Goal: Transaction & Acquisition: Purchase product/service

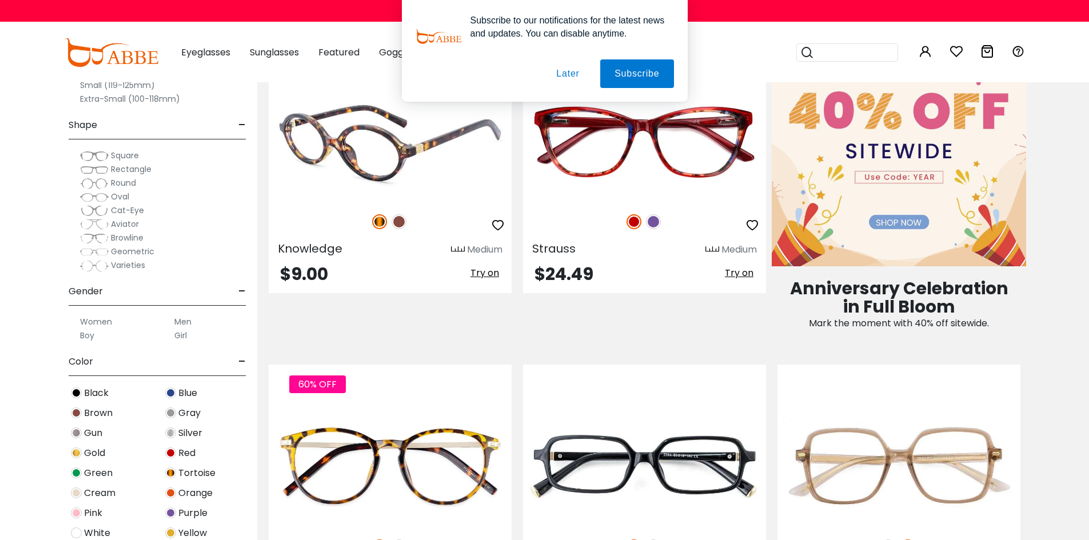
scroll to position [629, 0]
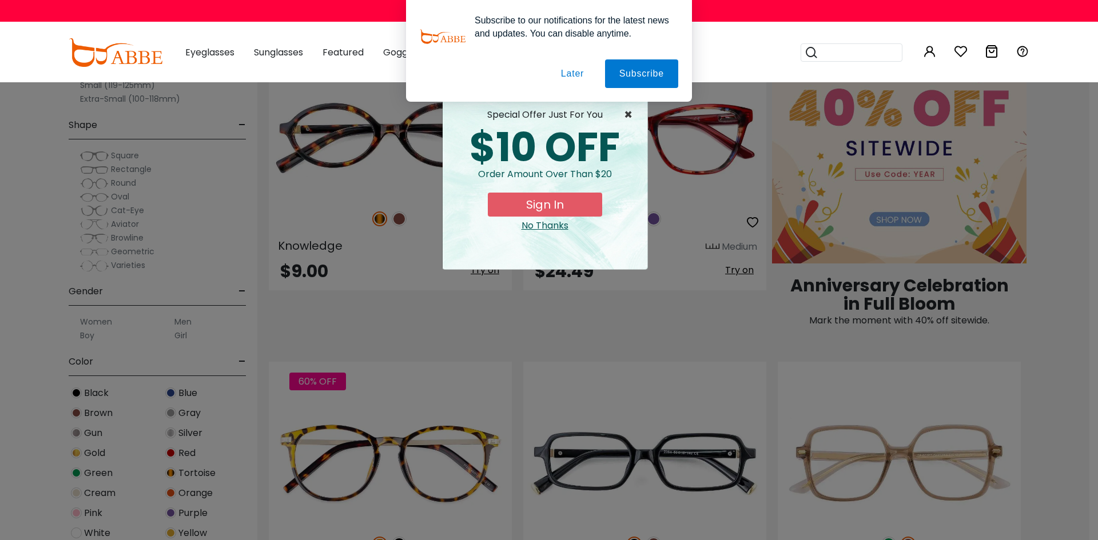
click at [625, 114] on span "×" at bounding box center [631, 115] width 14 height 14
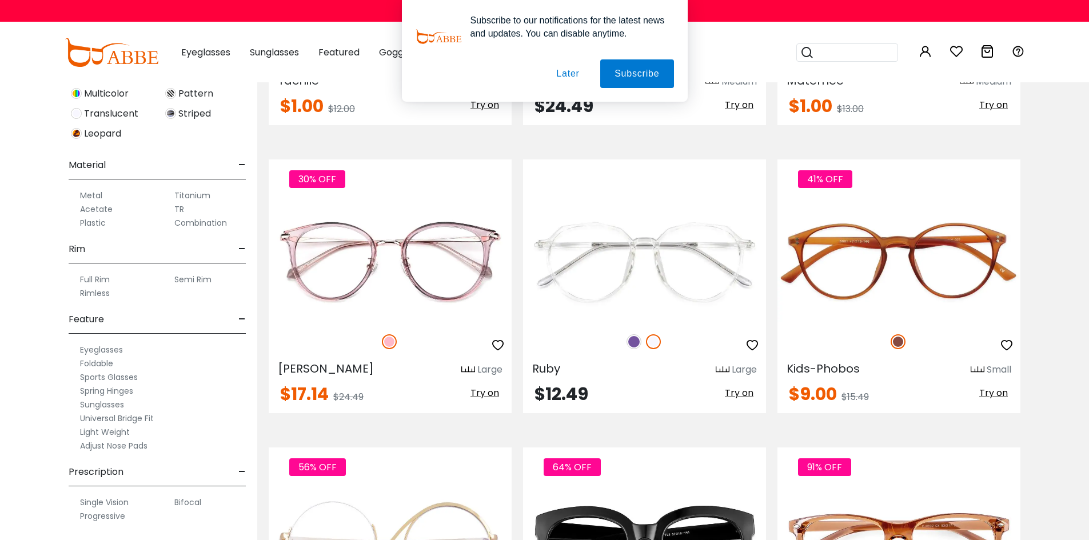
scroll to position [3144, 0]
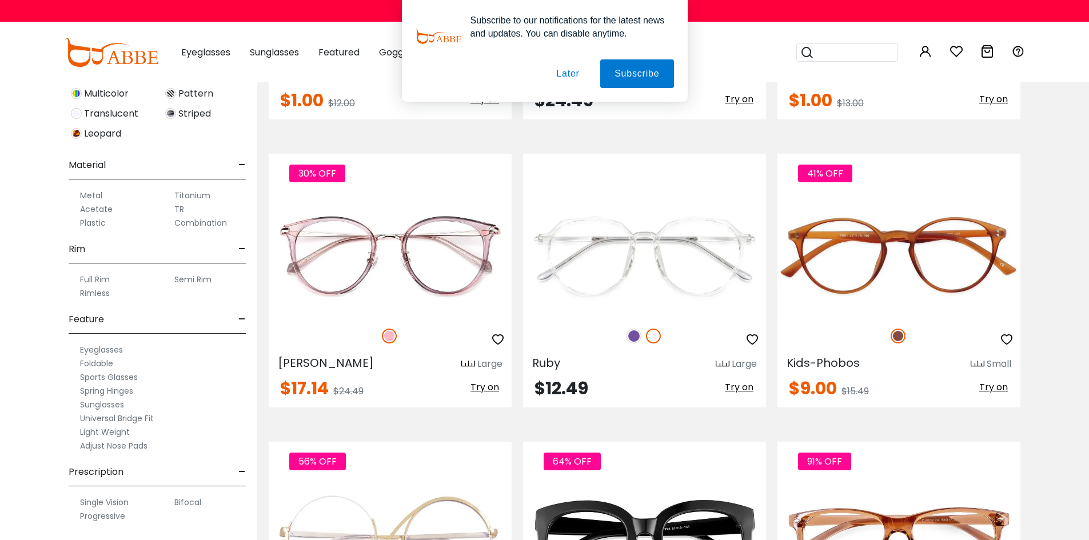
click at [105, 516] on label "Progressive" at bounding box center [102, 516] width 45 height 14
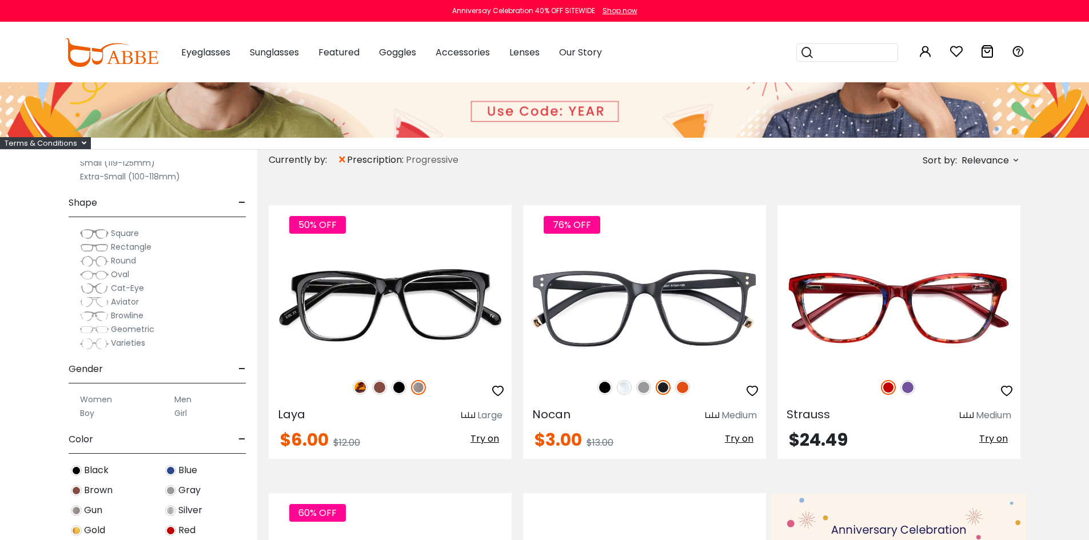
scroll to position [171, 0]
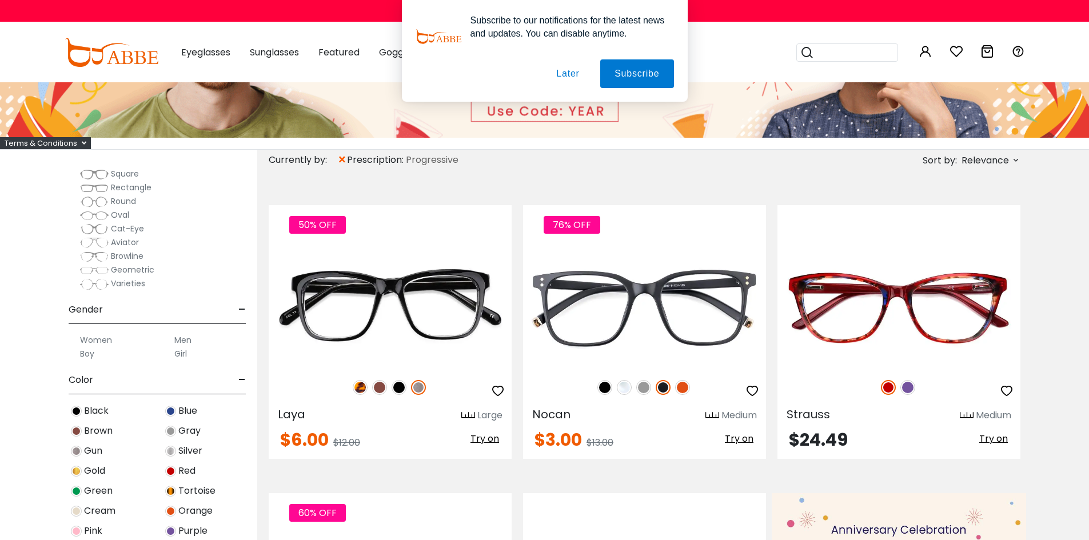
click at [101, 339] on label "Women" at bounding box center [96, 340] width 32 height 14
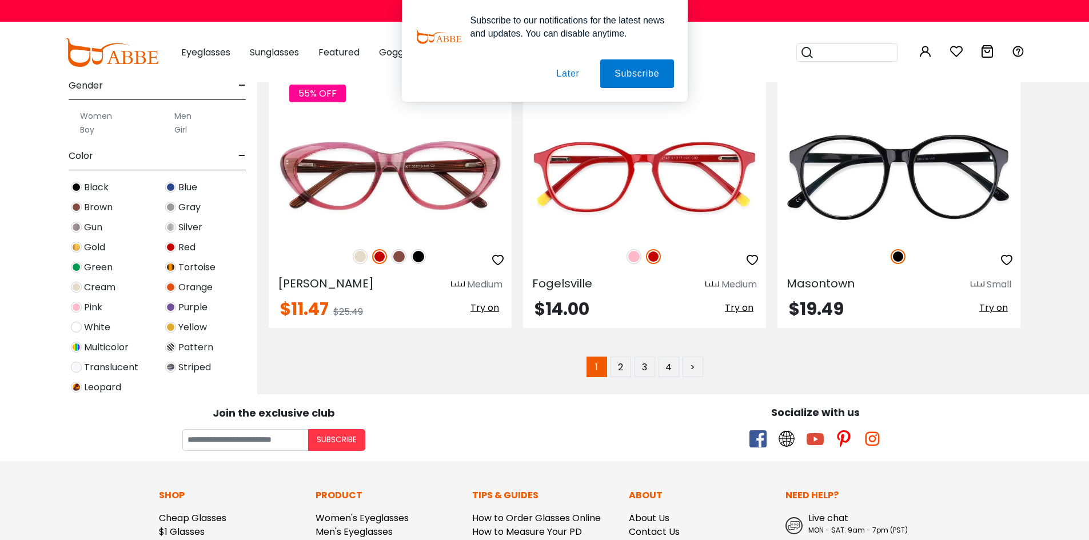
scroll to position [5831, 0]
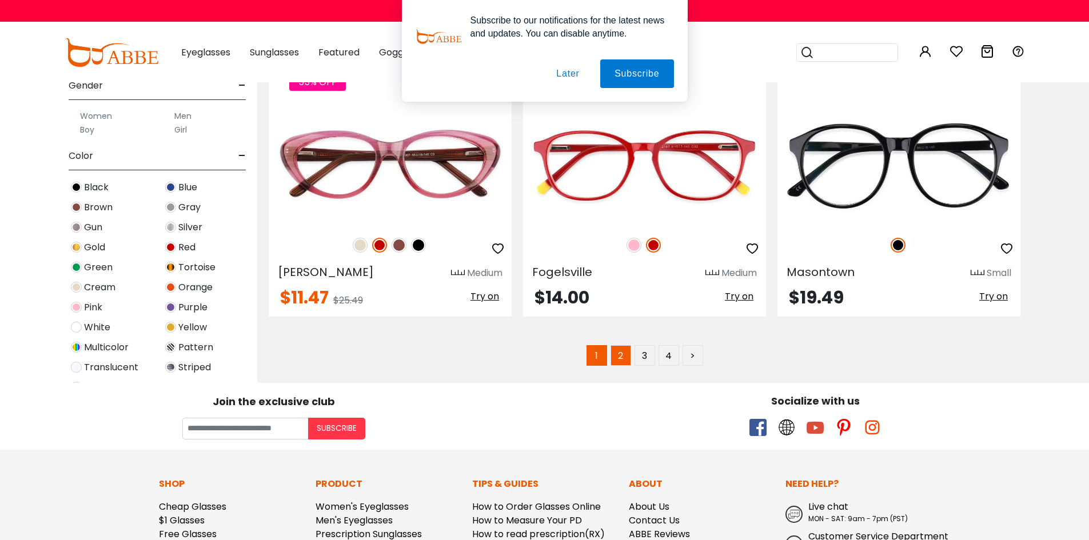
click at [625, 355] on link "2" at bounding box center [621, 355] width 21 height 21
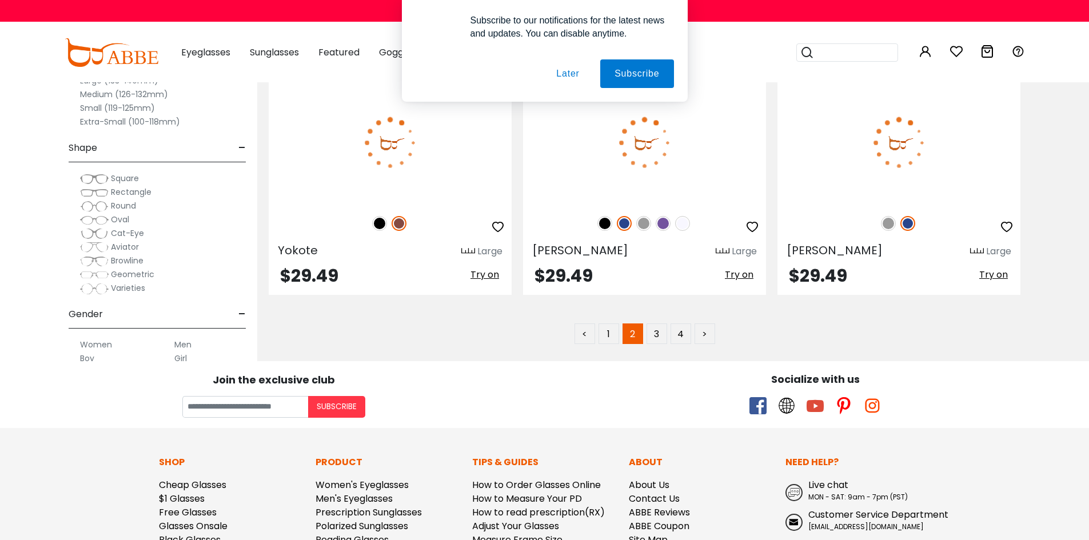
scroll to position [5831, 0]
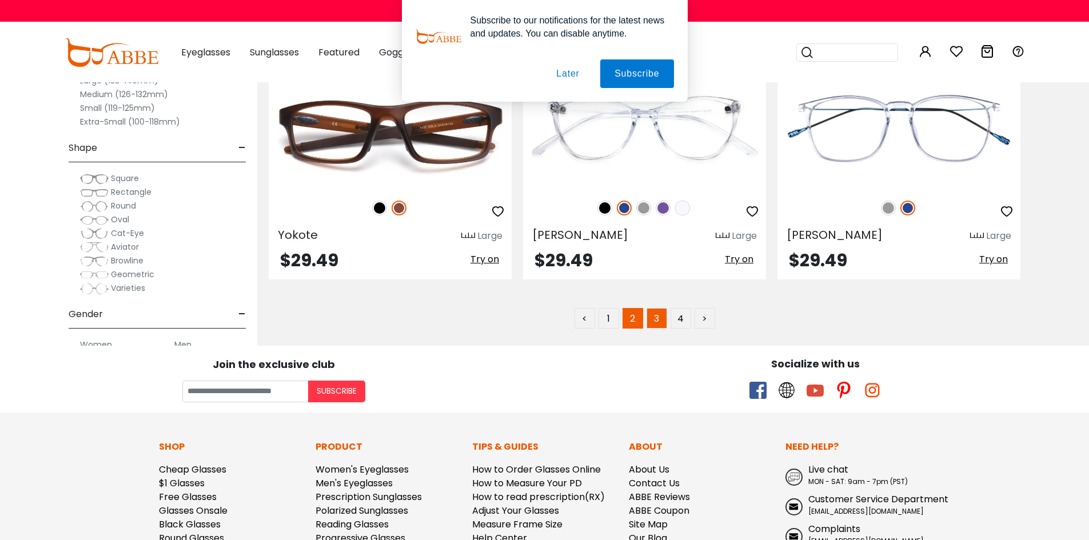
click at [652, 320] on link "3" at bounding box center [657, 318] width 21 height 21
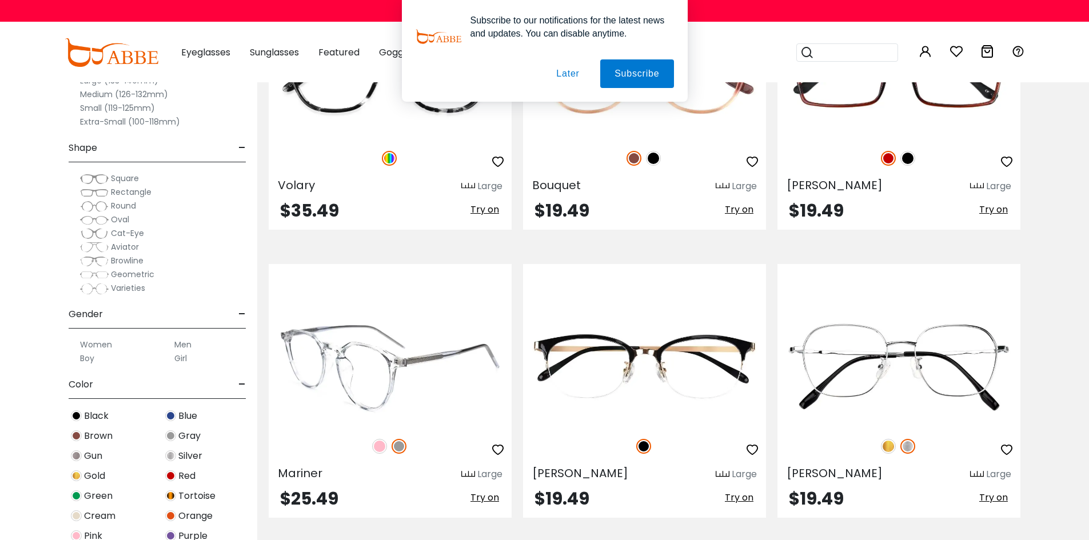
scroll to position [2401, 0]
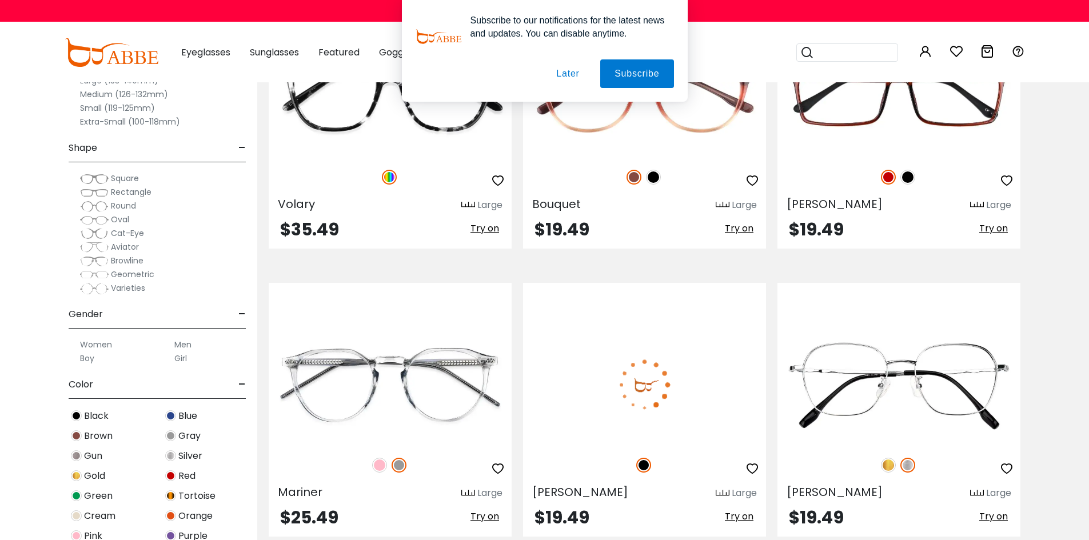
click at [665, 384] on img at bounding box center [644, 385] width 243 height 122
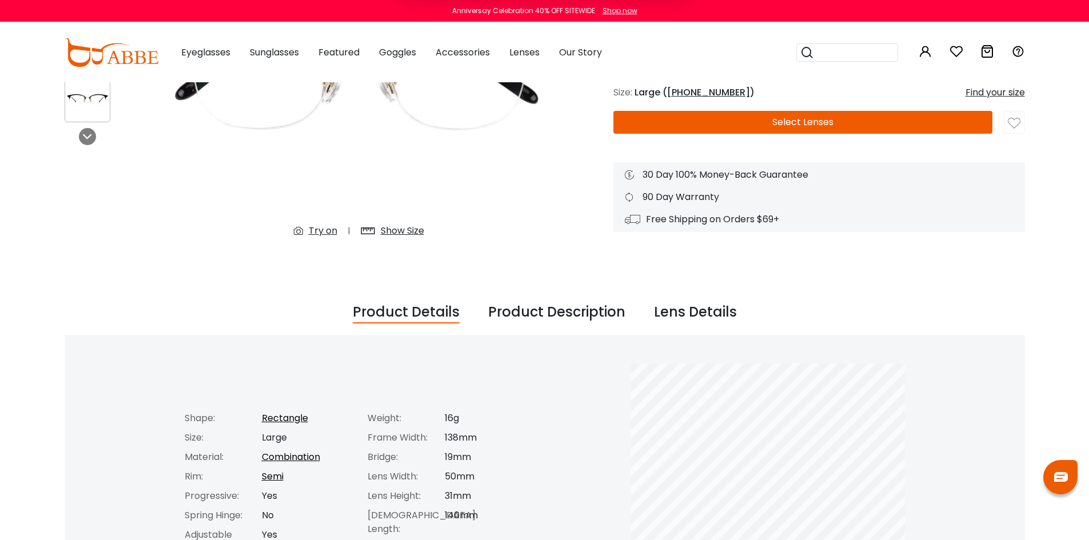
scroll to position [343, 0]
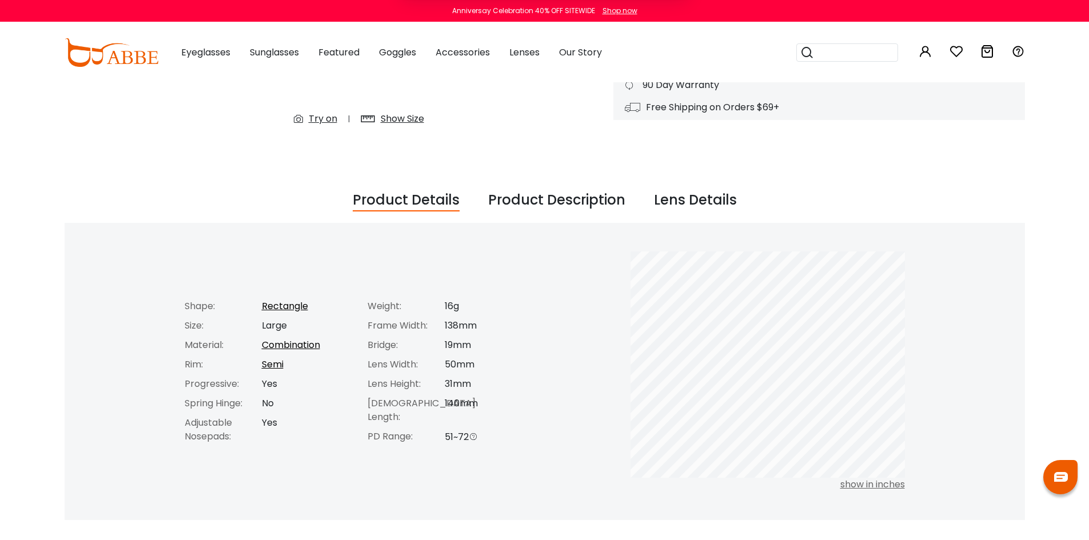
click at [573, 201] on div "Product Description" at bounding box center [556, 201] width 137 height 22
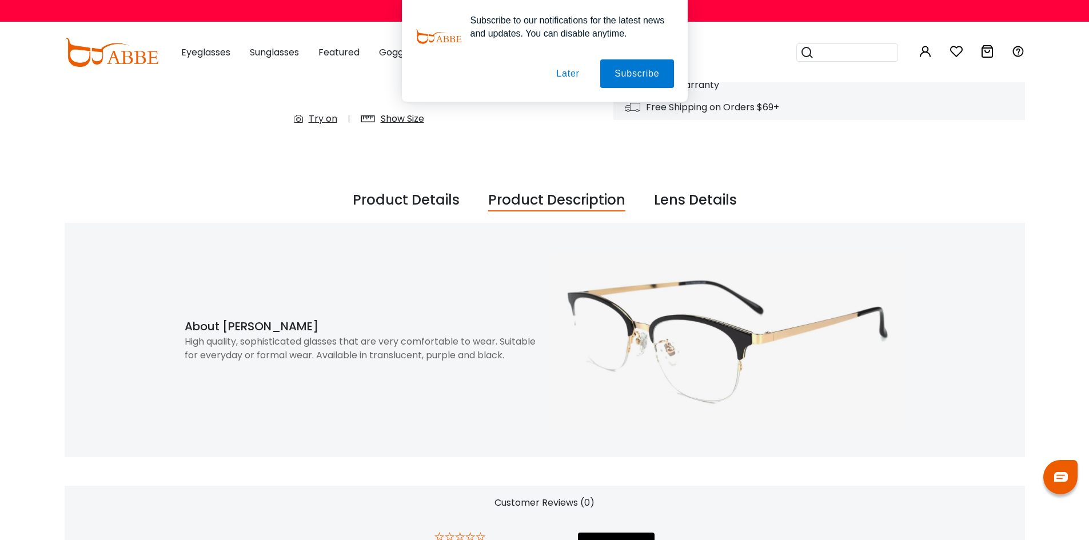
click at [675, 195] on div "Lens Details" at bounding box center [695, 201] width 83 height 22
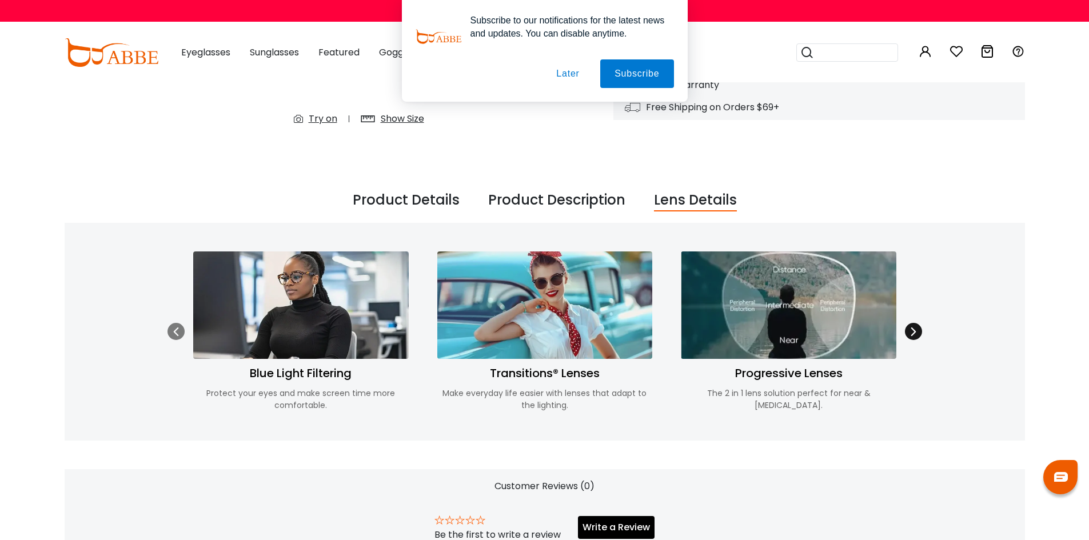
click at [910, 330] on icon at bounding box center [913, 331] width 9 height 9
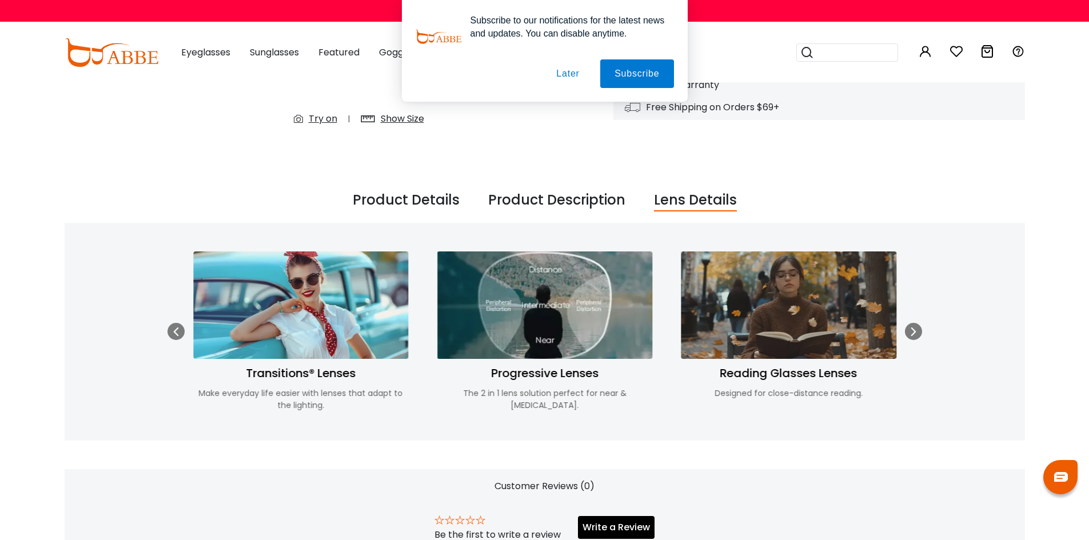
click at [256, 329] on img at bounding box center [301, 305] width 216 height 107
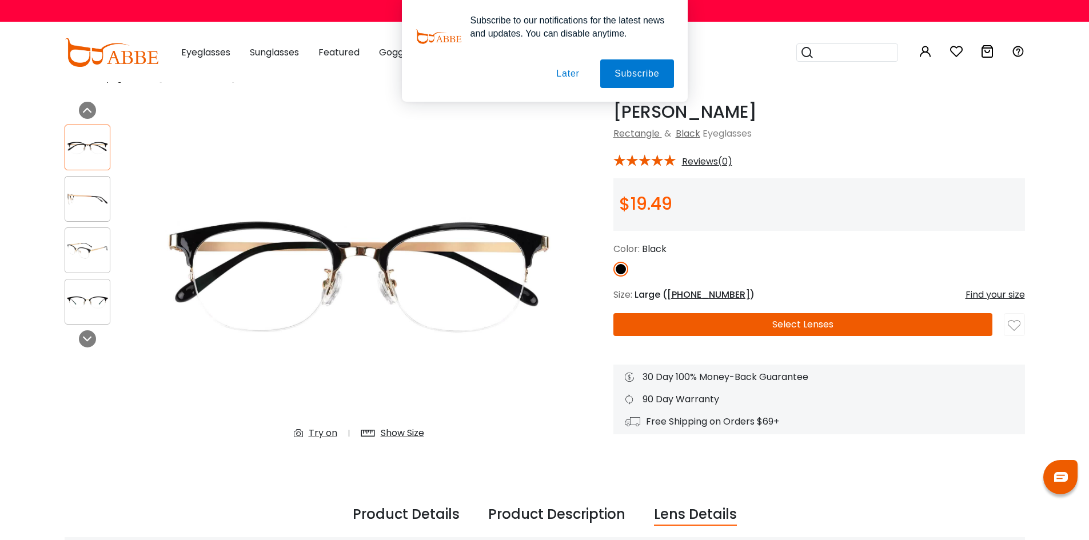
scroll to position [0, 0]
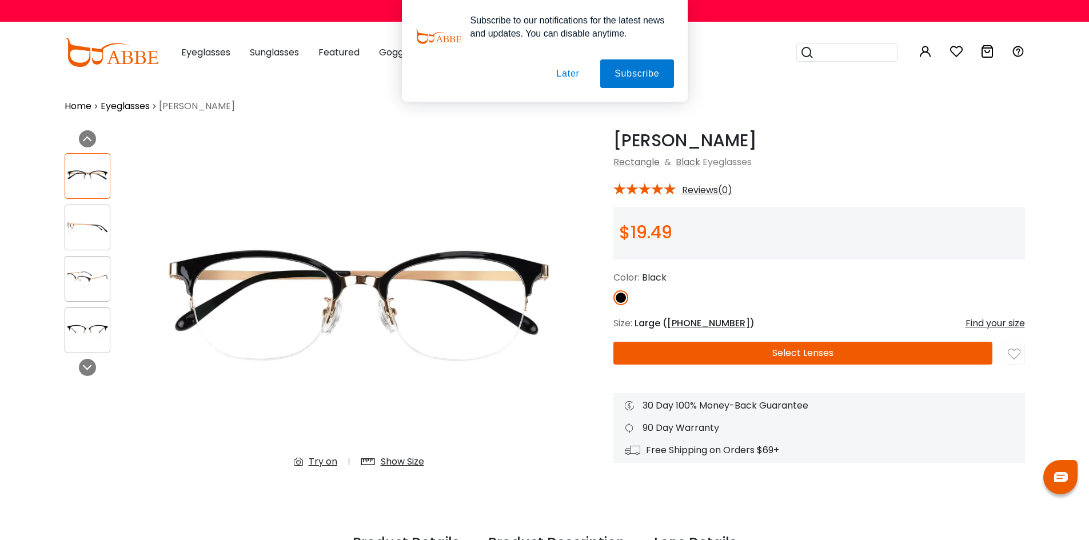
click at [696, 325] on span "50-19-140" at bounding box center [708, 323] width 83 height 13
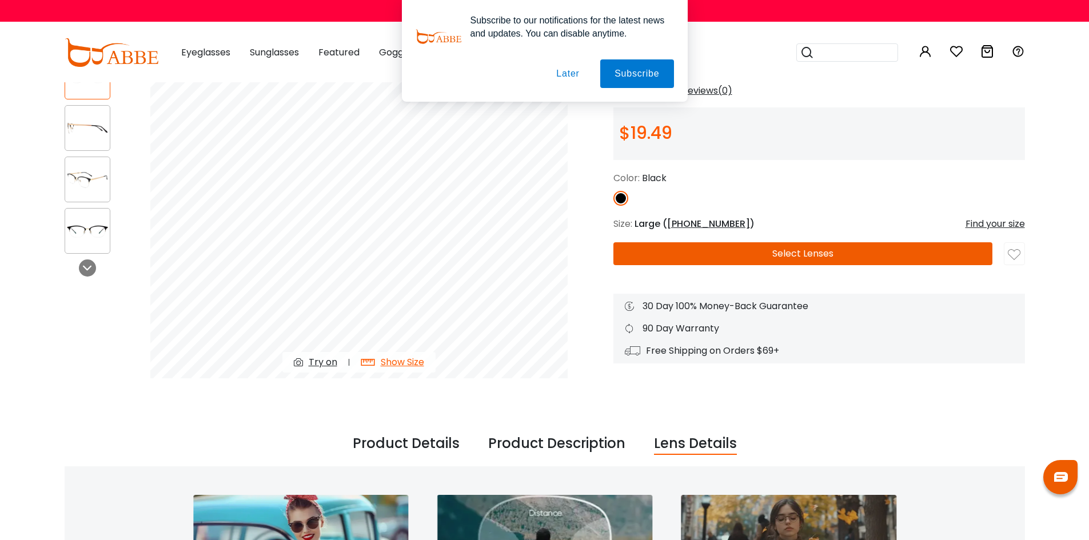
scroll to position [114, 0]
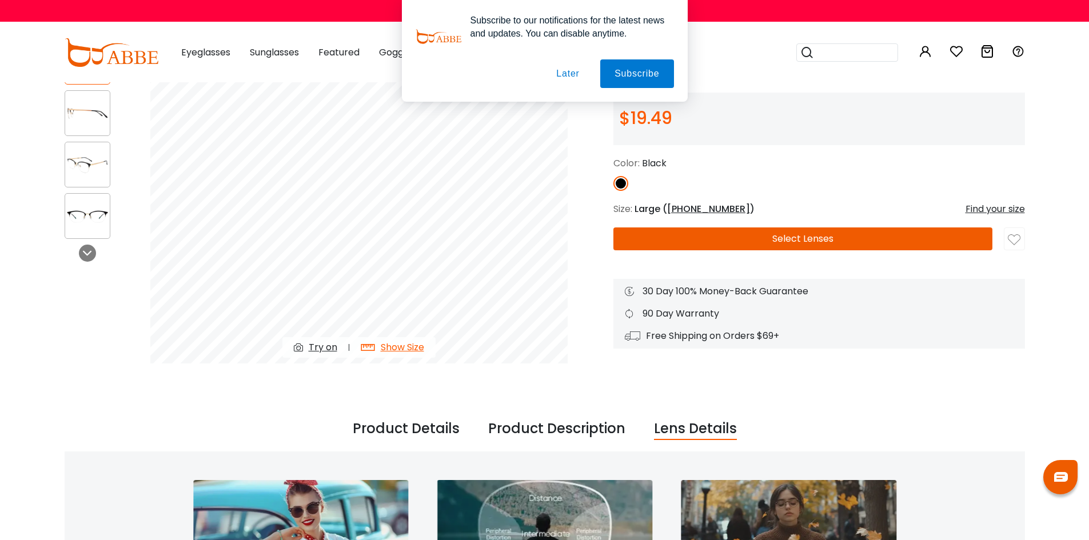
click at [397, 348] on div "Show Size" at bounding box center [402, 348] width 43 height 14
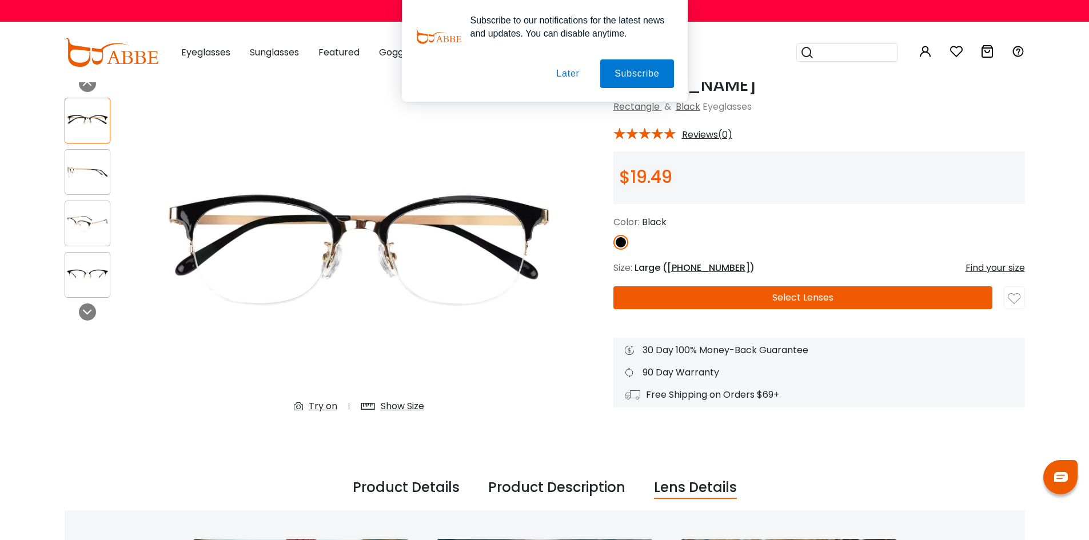
scroll to position [0, 0]
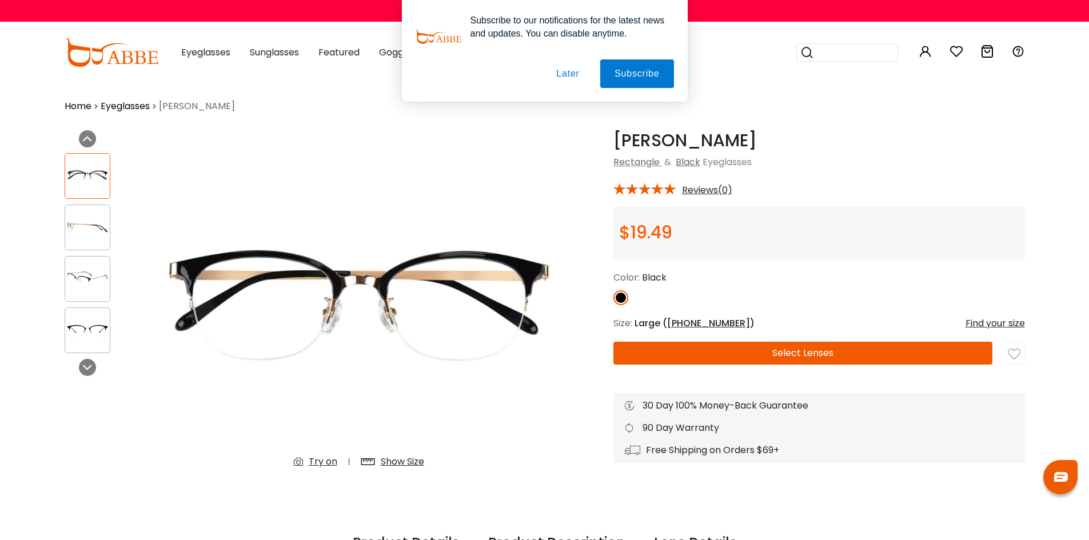
click at [739, 352] on button "Select Lenses" at bounding box center [802, 353] width 379 height 23
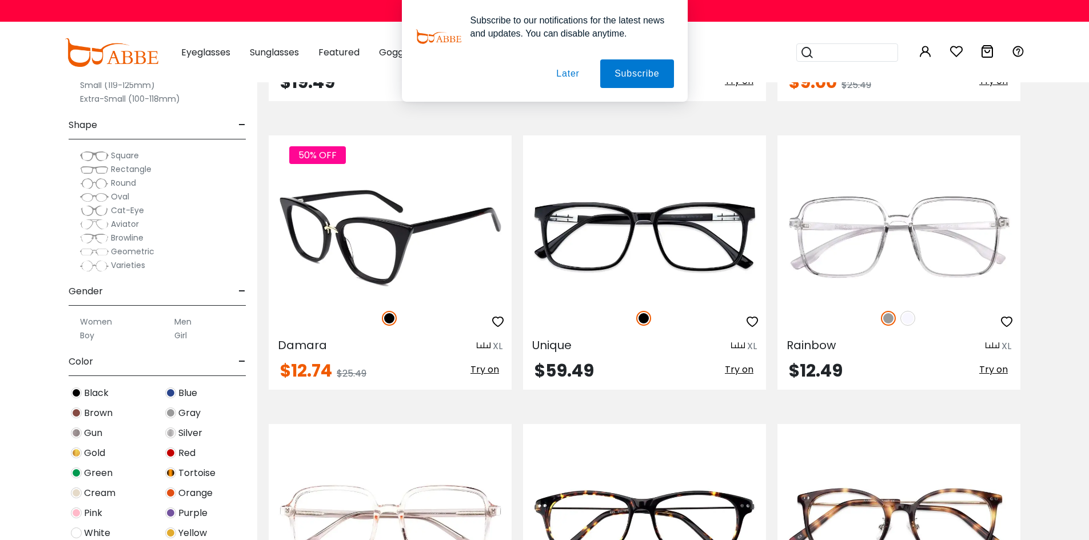
scroll to position [5716, 0]
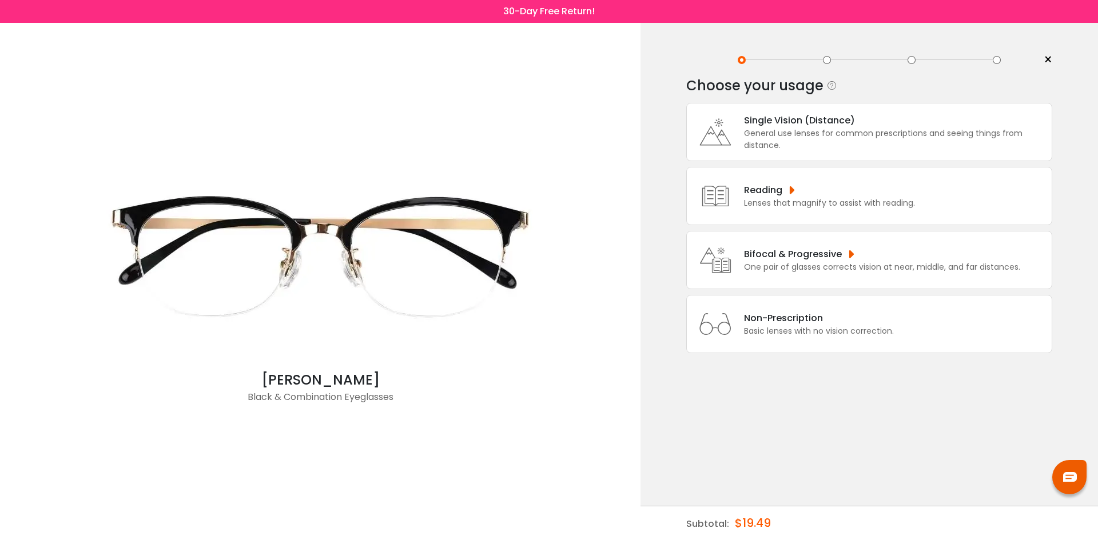
click at [766, 125] on div "Single Vision (Distance)" at bounding box center [895, 120] width 302 height 14
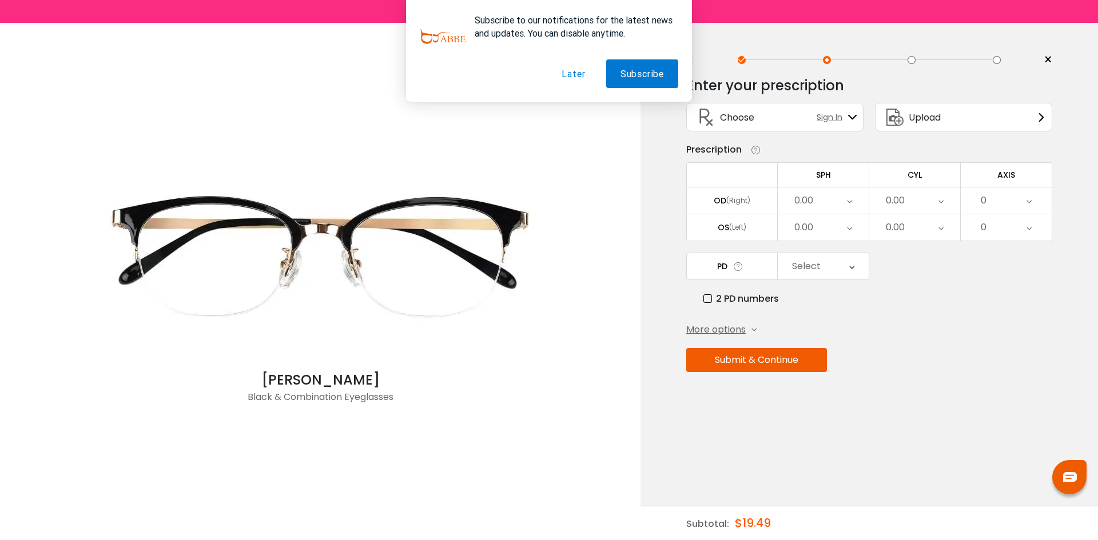
click at [705, 295] on label "2 PD numbers" at bounding box center [740, 299] width 75 height 14
click at [854, 263] on icon at bounding box center [853, 266] width 5 height 26
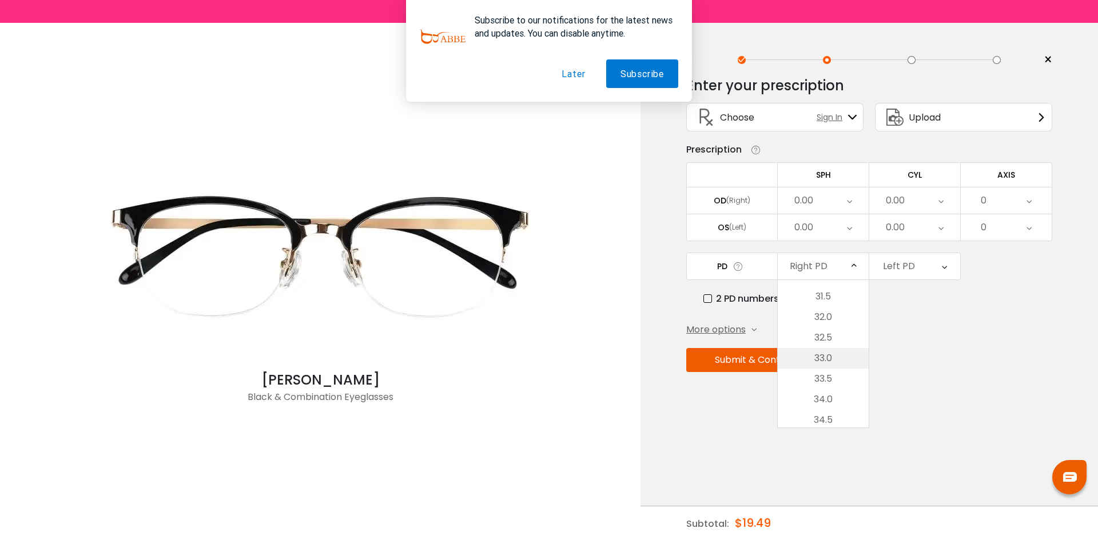
scroll to position [343, 0]
click at [819, 296] on li "31.5" at bounding box center [822, 297] width 91 height 21
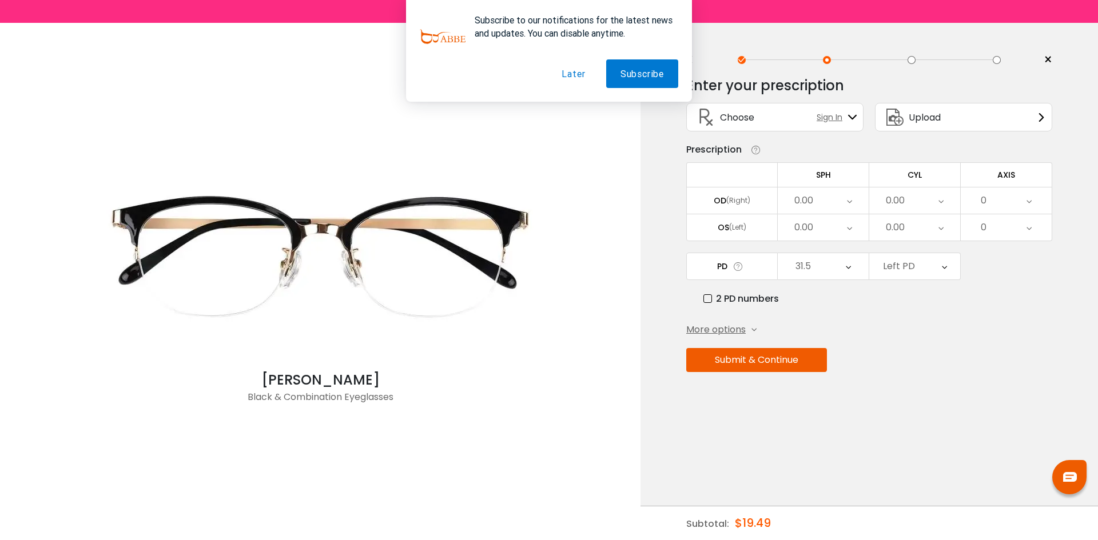
click at [943, 269] on icon at bounding box center [943, 266] width 5 height 26
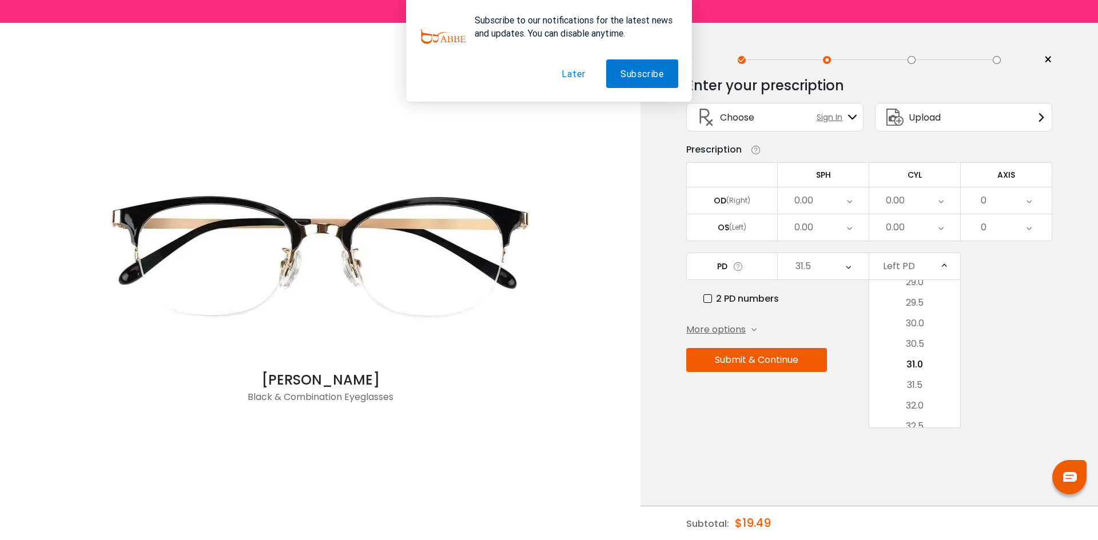
click at [915, 381] on li "31.5" at bounding box center [914, 385] width 91 height 21
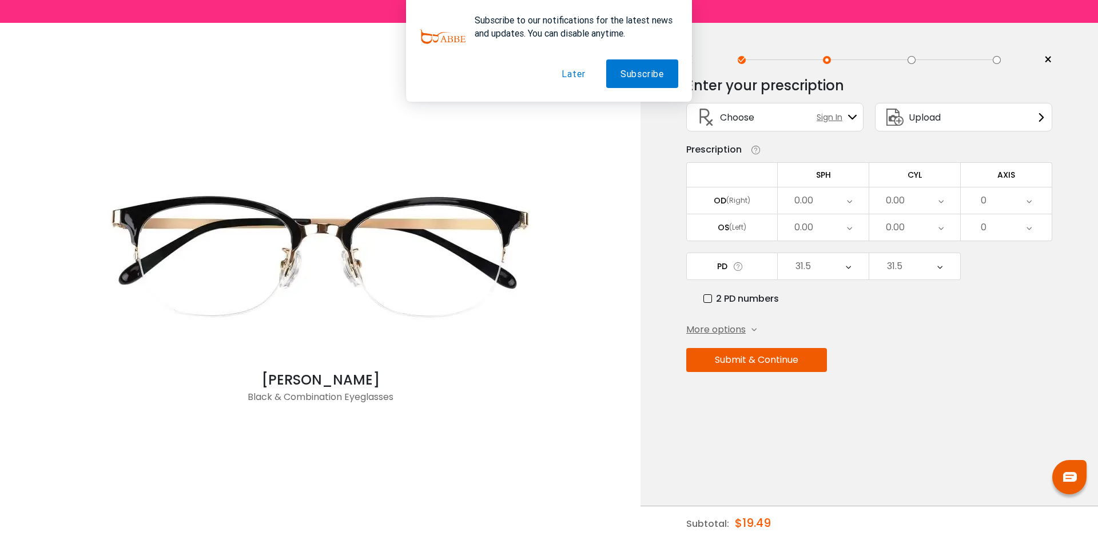
click at [871, 356] on div "Submit & Continue" at bounding box center [869, 360] width 366 height 24
click at [848, 201] on icon at bounding box center [849, 200] width 5 height 26
click at [816, 233] on li "-2.25" at bounding box center [822, 228] width 91 height 21
click at [891, 195] on div "0.00" at bounding box center [894, 200] width 19 height 23
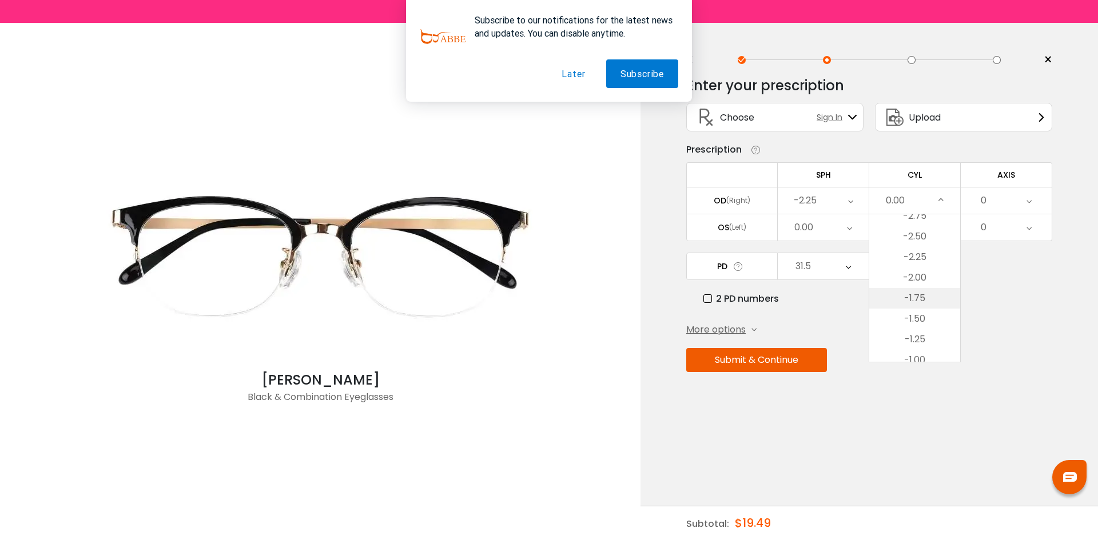
scroll to position [248, 0]
click at [919, 284] on li "-2.25" at bounding box center [914, 285] width 91 height 21
click at [979, 197] on div "0" at bounding box center [1005, 200] width 91 height 26
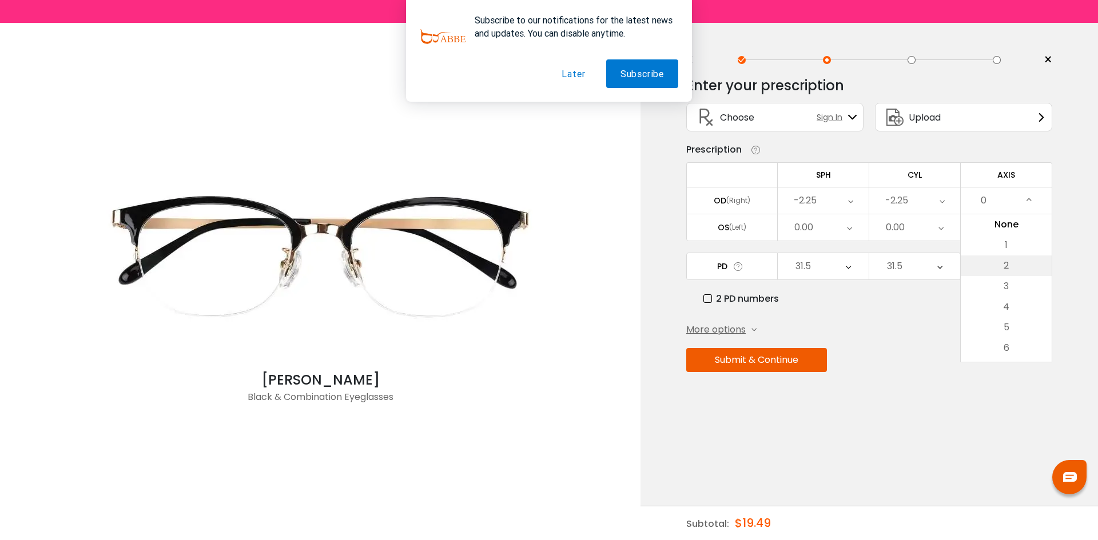
click at [1008, 261] on li "2" at bounding box center [1005, 266] width 91 height 21
click at [803, 230] on div "0.00" at bounding box center [803, 227] width 19 height 23
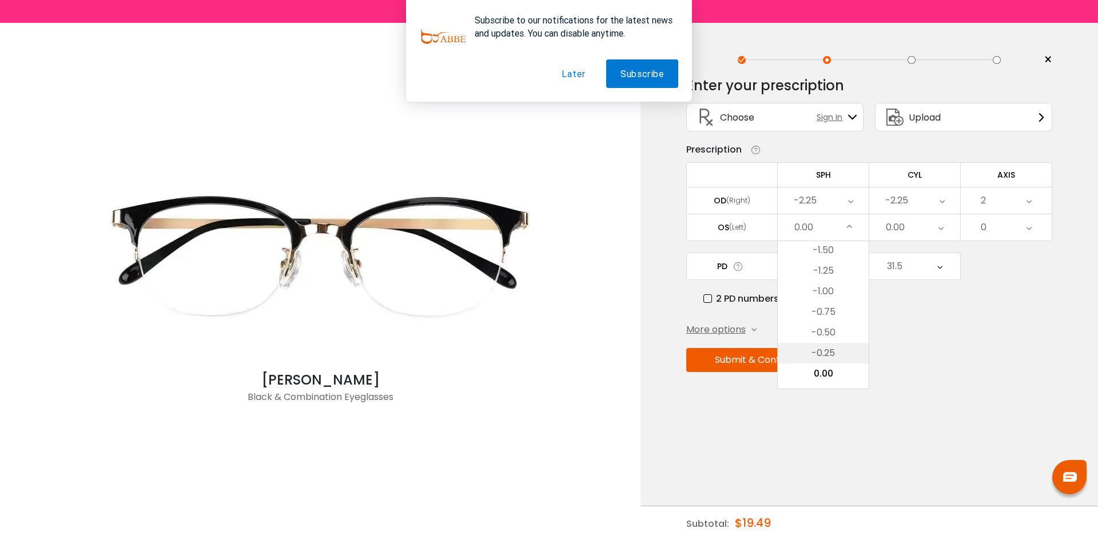
scroll to position [1458, 0]
click at [825, 261] on li "-2.25" at bounding box center [822, 255] width 91 height 21
click at [899, 224] on div "0.00" at bounding box center [894, 227] width 19 height 23
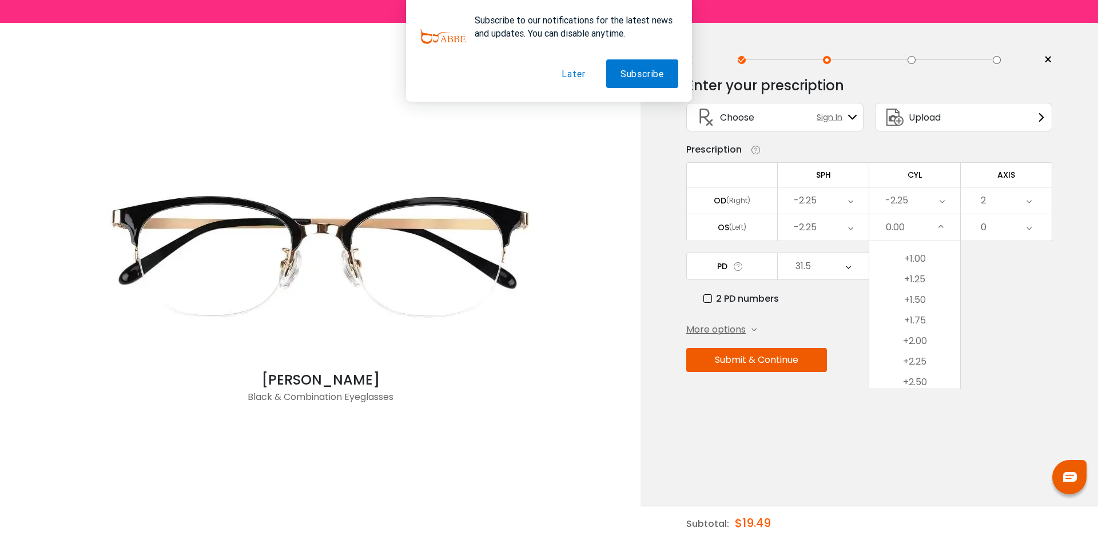
scroll to position [591, 0]
click at [915, 356] on li "+2.25" at bounding box center [914, 360] width 91 height 21
drag, startPoint x: 1034, startPoint y: 226, endPoint x: 1027, endPoint y: 226, distance: 7.4
click at [1028, 226] on div "0" at bounding box center [1005, 227] width 91 height 26
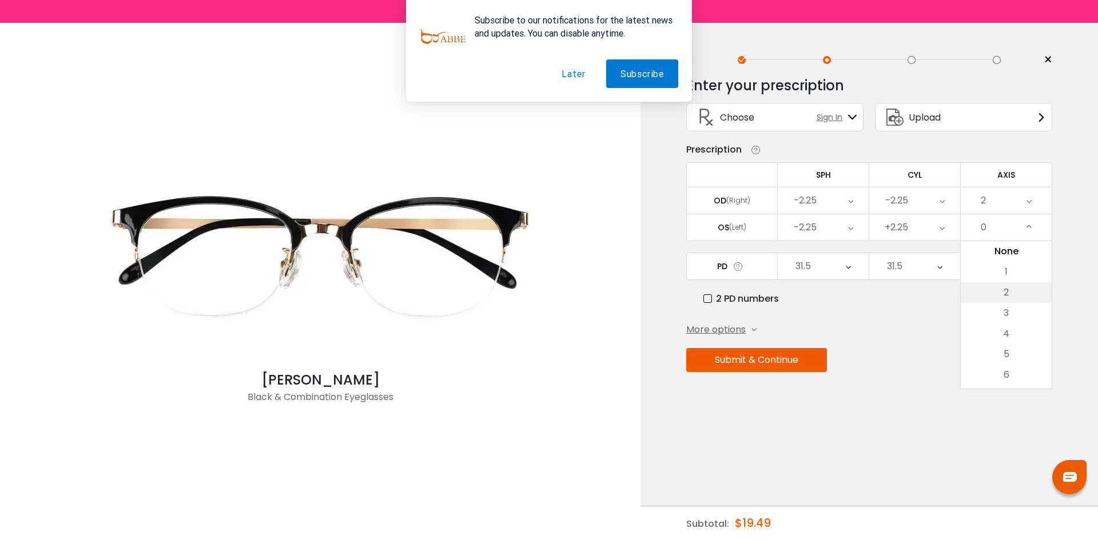
click at [1005, 289] on li "2" at bounding box center [1005, 292] width 91 height 21
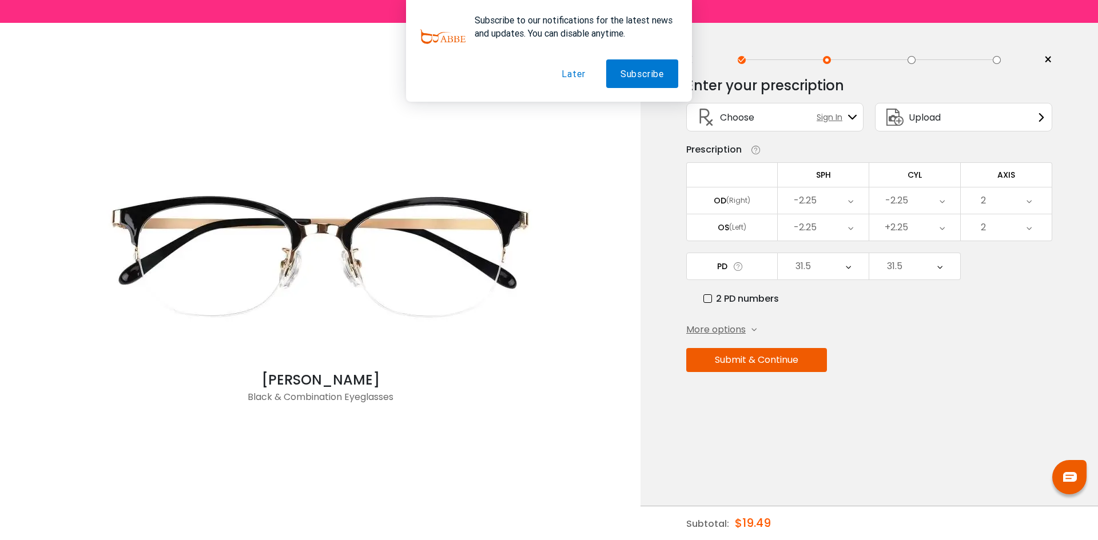
click at [896, 314] on div "Enter your prescription SPH (Sphere) Lens strength needed to correct your visio…" at bounding box center [869, 249] width 366 height 361
click at [720, 329] on span "More options" at bounding box center [715, 330] width 59 height 14
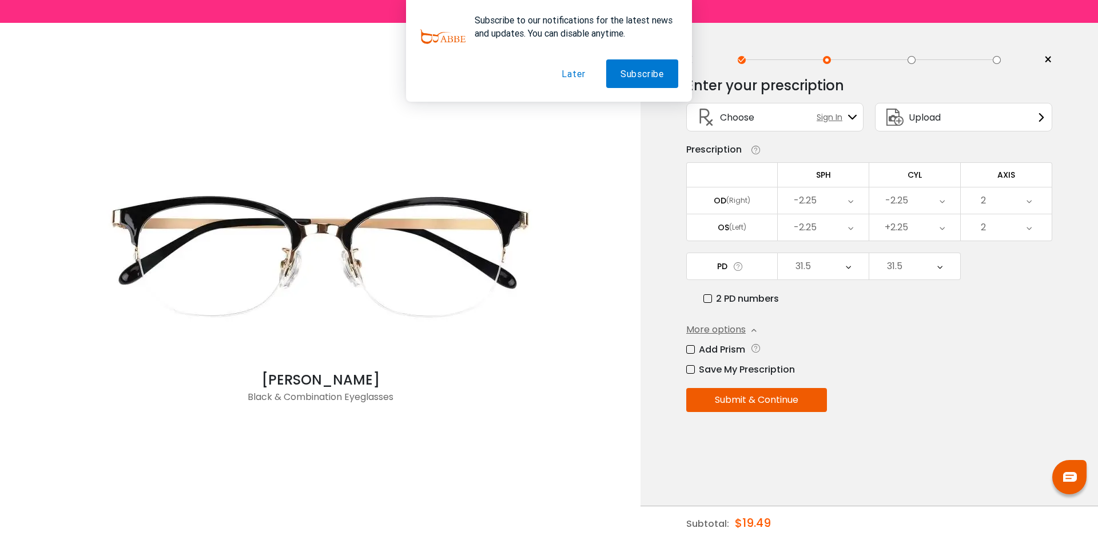
click at [689, 349] on label "Add Prism" at bounding box center [715, 349] width 59 height 14
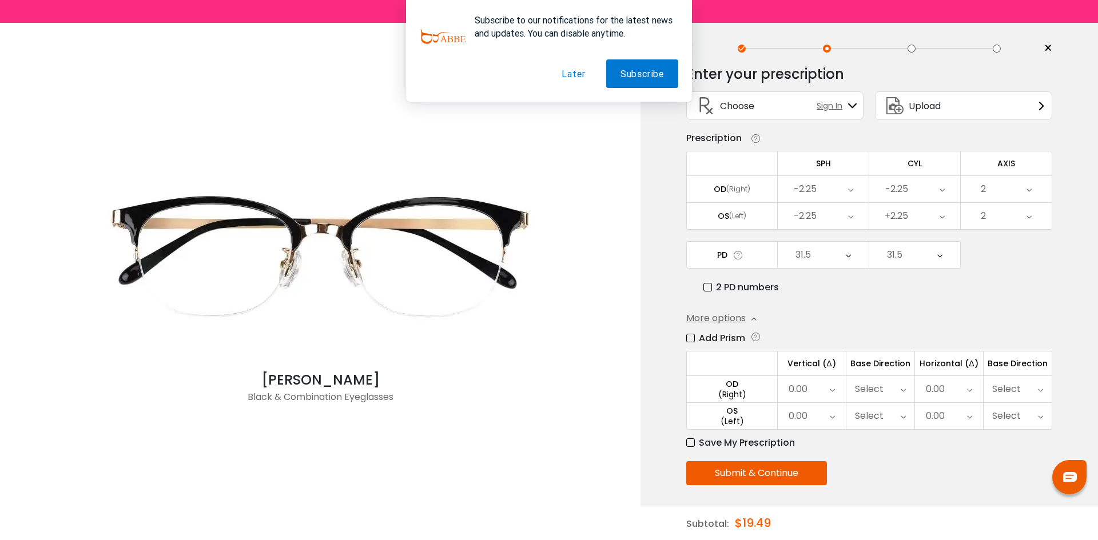
scroll to position [14, 0]
click at [692, 333] on label "Add Prism" at bounding box center [715, 336] width 59 height 14
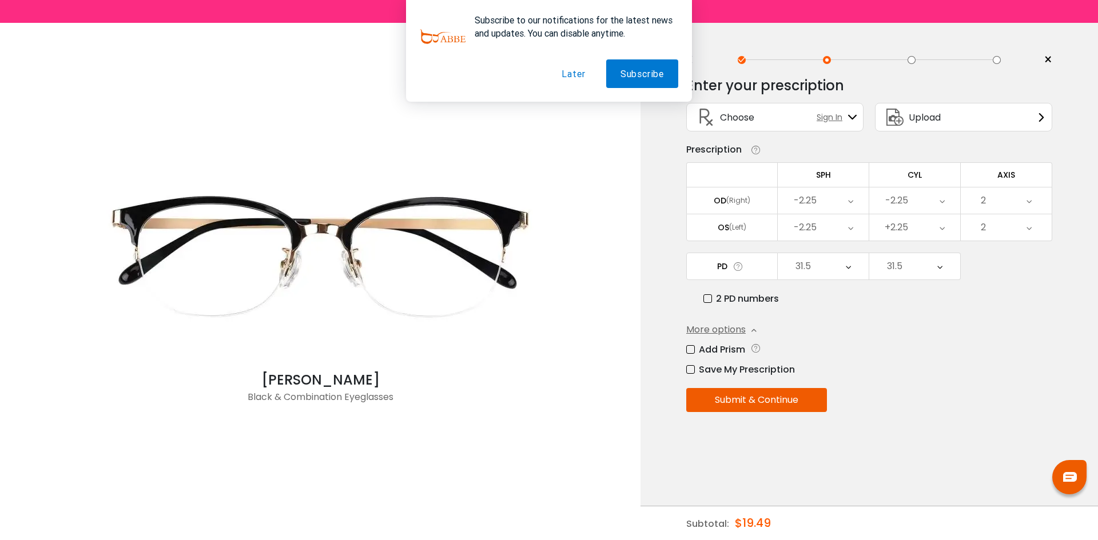
click at [786, 402] on button "Submit & Continue" at bounding box center [756, 400] width 141 height 24
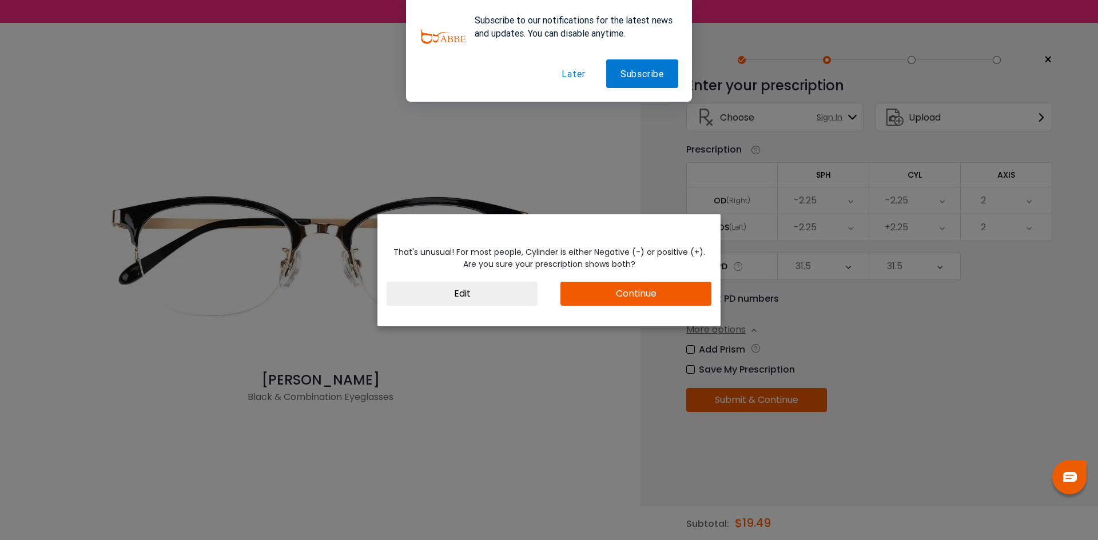
click at [499, 288] on button "Edit" at bounding box center [461, 294] width 151 height 24
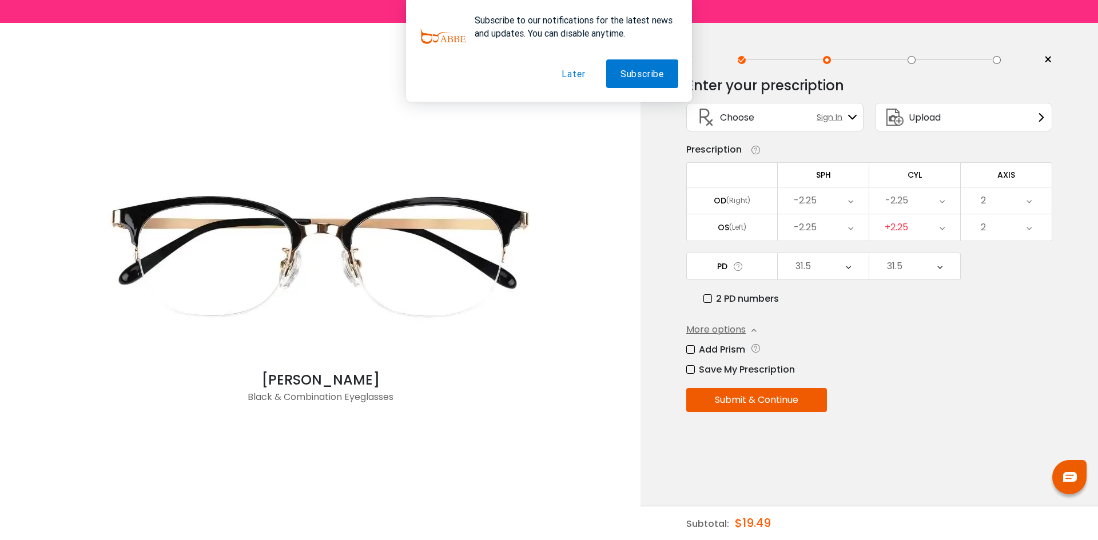
click at [849, 225] on icon at bounding box center [850, 227] width 5 height 26
click at [938, 199] on div "-2.25" at bounding box center [914, 200] width 91 height 26
click at [907, 286] on li "+2.25" at bounding box center [914, 290] width 91 height 21
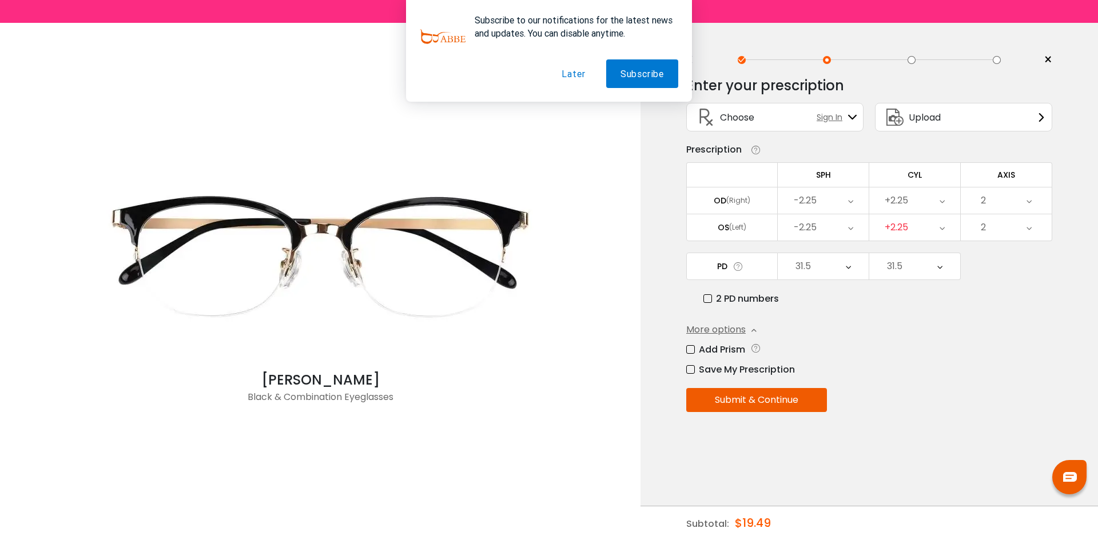
click at [852, 295] on div "2 PD numbers" at bounding box center [877, 299] width 349 height 14
click at [777, 390] on button "Submit & Continue" at bounding box center [756, 400] width 141 height 24
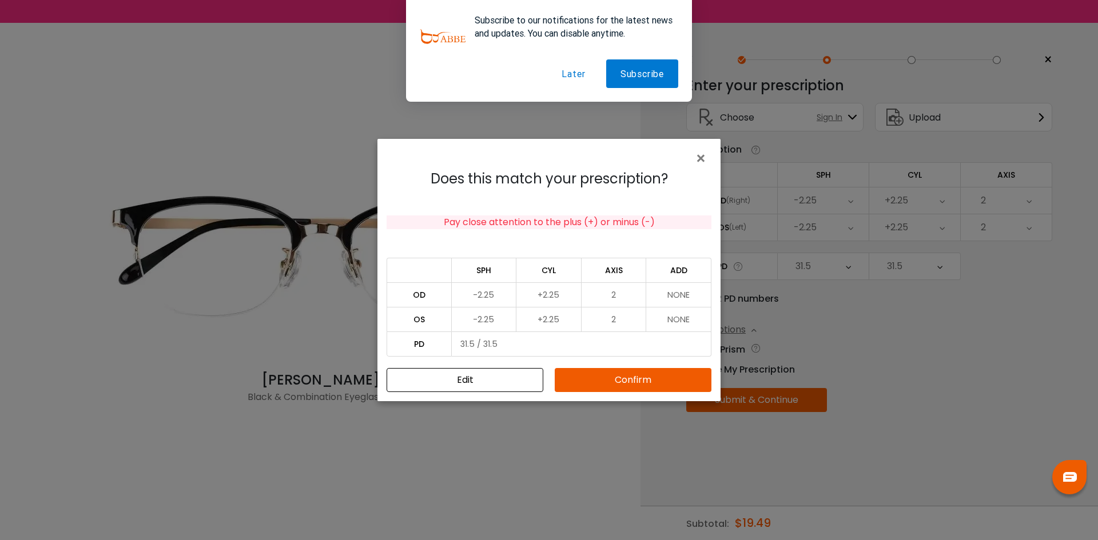
click at [595, 390] on button "Confirm" at bounding box center [632, 380] width 157 height 24
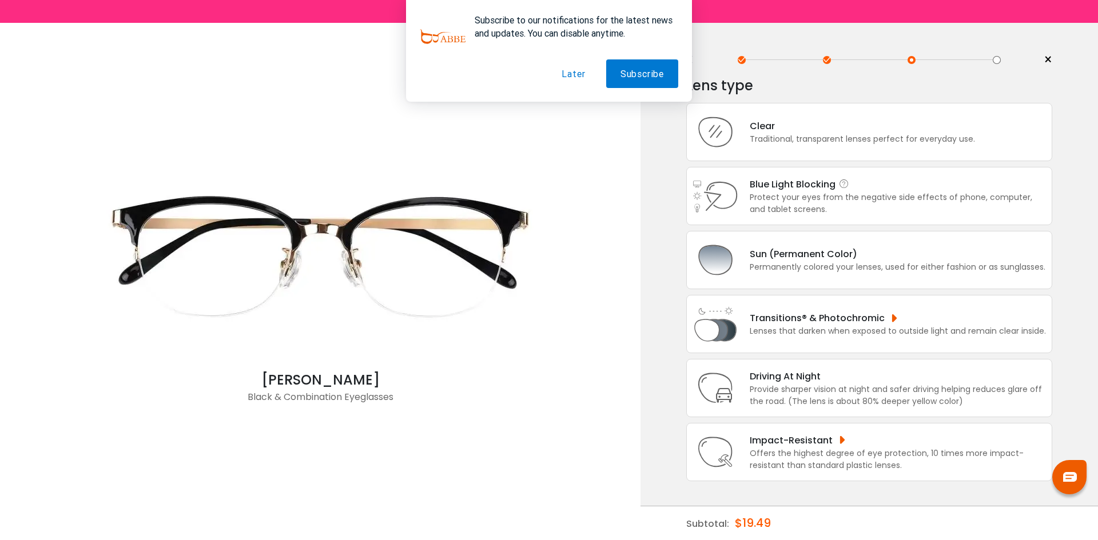
click at [813, 198] on div "Protect your eyes from the negative side effects of phone, computer, and tablet…" at bounding box center [897, 203] width 296 height 24
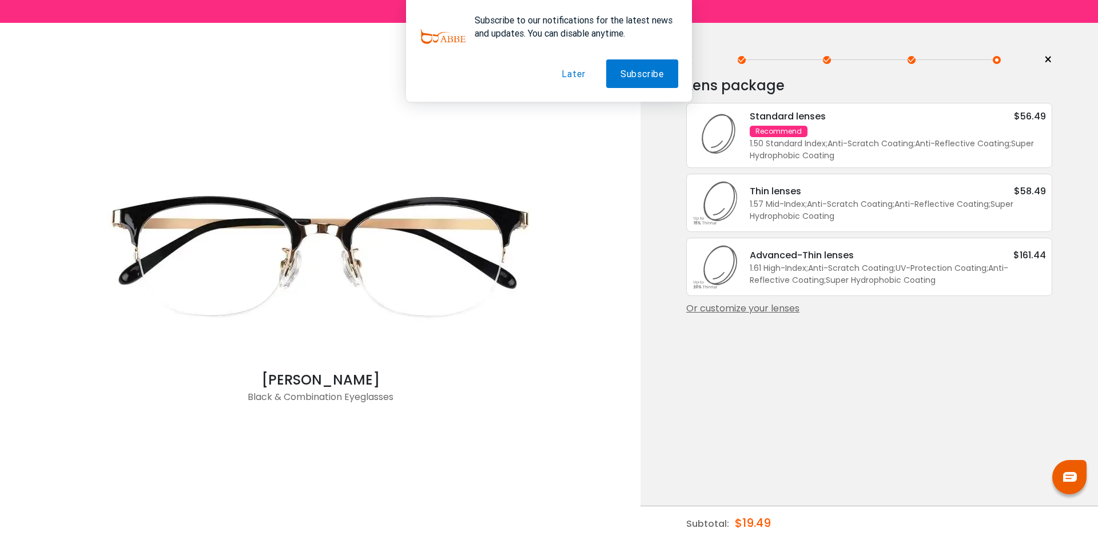
click at [719, 128] on icon at bounding box center [715, 136] width 46 height 46
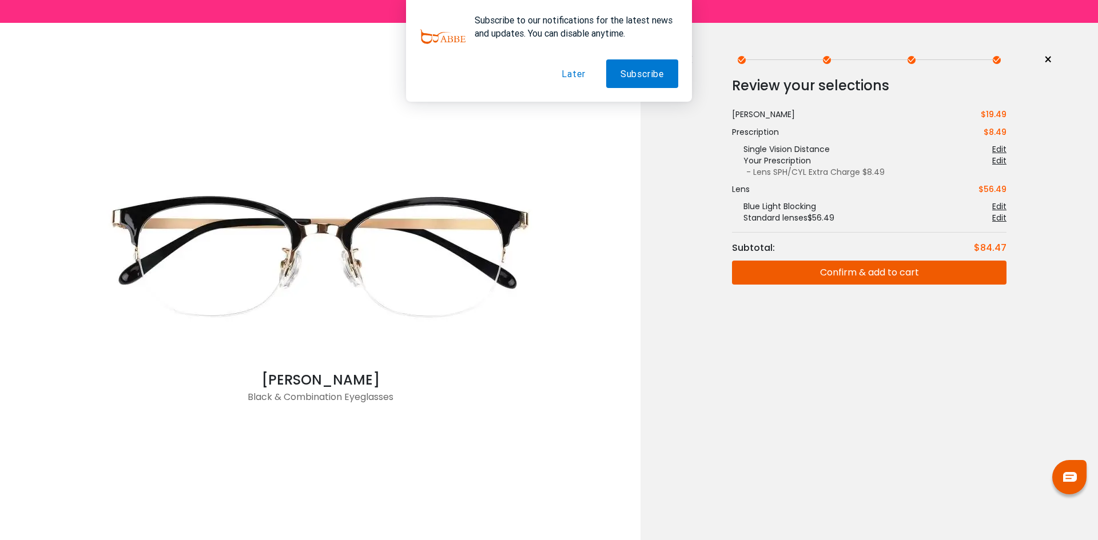
click at [1000, 217] on div "Edit" at bounding box center [999, 217] width 14 height 11
